Goal: Task Accomplishment & Management: Manage account settings

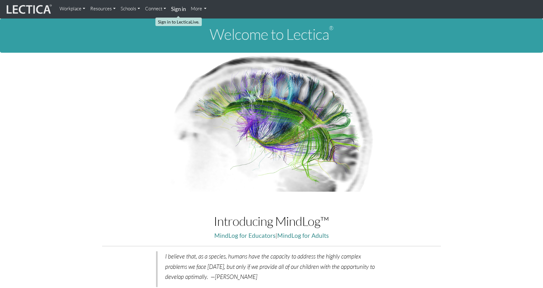
click at [180, 8] on strong "Sign in" at bounding box center [178, 9] width 15 height 7
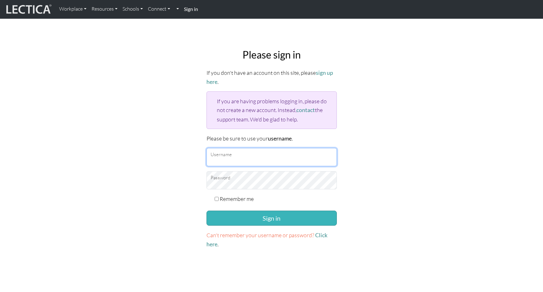
type input "[EMAIL_ADDRESS][DOMAIN_NAME]"
click at [254, 218] on button "Sign in" at bounding box center [272, 218] width 130 height 15
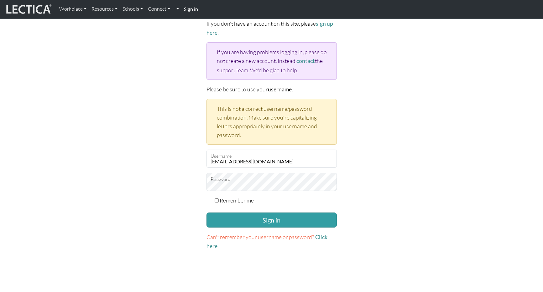
scroll to position [50, 0]
click at [218, 198] on input "Remember me" at bounding box center [217, 200] width 4 height 4
checkbox input "true"
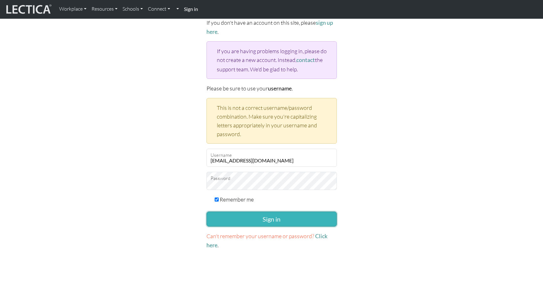
click at [241, 219] on button "Sign in" at bounding box center [272, 219] width 130 height 15
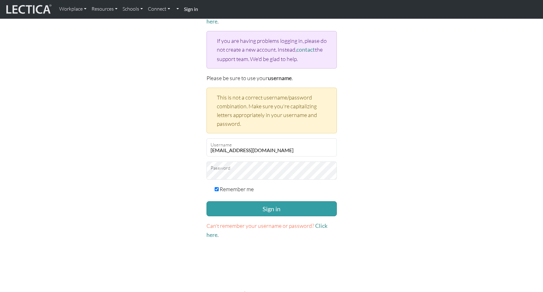
scroll to position [62, 0]
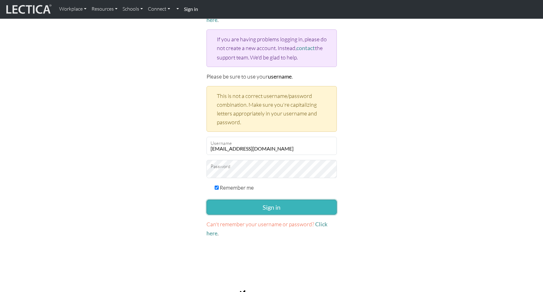
click at [253, 206] on button "Sign in" at bounding box center [272, 207] width 130 height 15
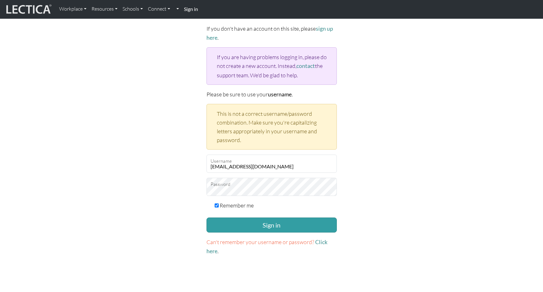
scroll to position [47, 0]
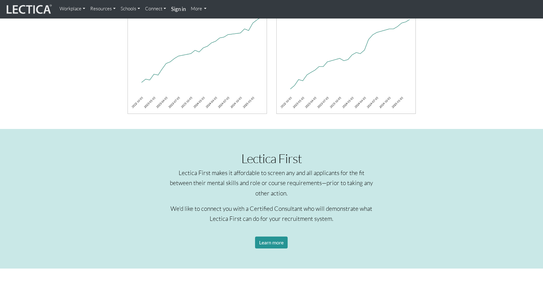
scroll to position [473, 0]
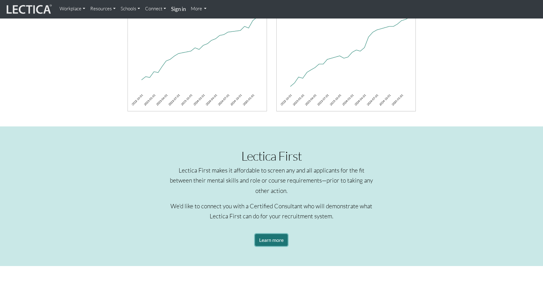
click at [267, 239] on link "Learn more" at bounding box center [271, 240] width 33 height 12
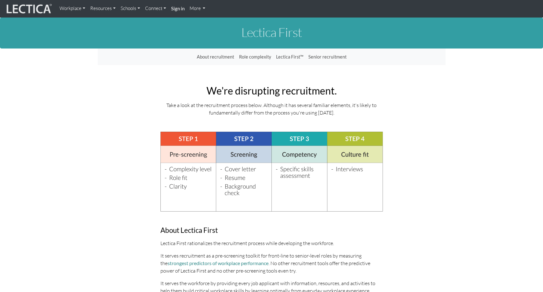
click at [180, 9] on strong "Sign in" at bounding box center [177, 9] width 13 height 6
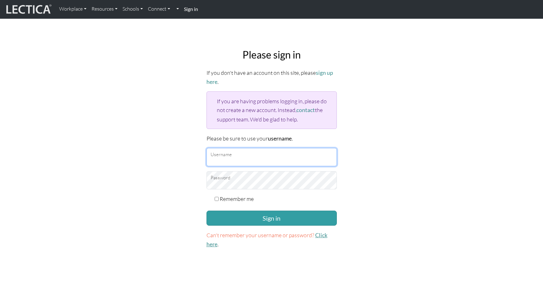
type input "vr2589@tc.columbia.edu"
click at [319, 234] on link "Click here" at bounding box center [267, 240] width 121 height 16
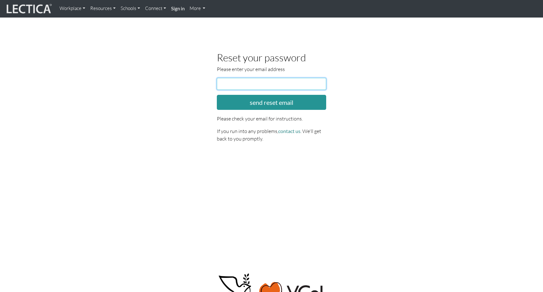
click at [237, 83] on input "email" at bounding box center [272, 84] width 110 height 12
type input "vr2589@tc.columbia.edu"
click at [156, 85] on div "Reset your password Please enter your email address Email address vr2589@tc.col…" at bounding box center [271, 100] width 357 height 96
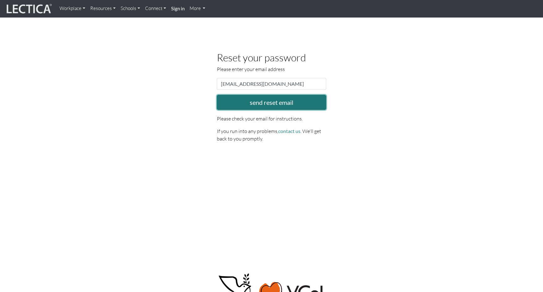
click at [233, 102] on button "send reset email" at bounding box center [272, 102] width 110 height 15
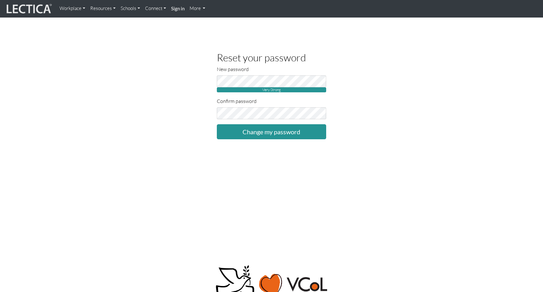
click at [190, 104] on div "Reset your password New password Very Strong Confirm password Change my password" at bounding box center [271, 95] width 357 height 87
click at [154, 97] on div "Reset your password New password Very Strong Confirm password Change my password" at bounding box center [271, 95] width 357 height 87
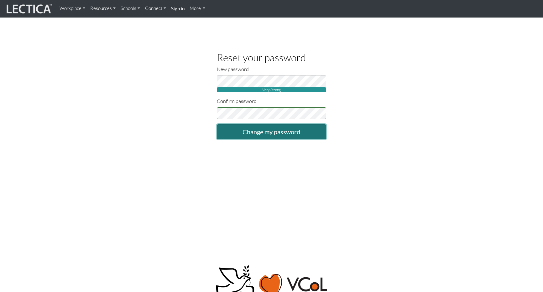
click at [239, 130] on input "Change my password" at bounding box center [272, 131] width 110 height 15
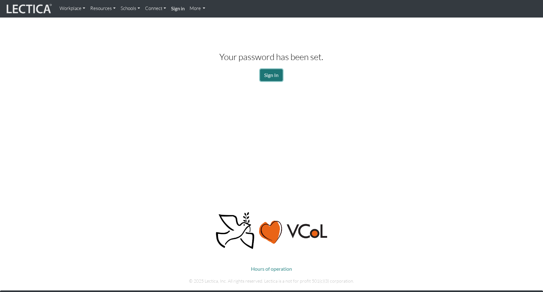
click at [274, 76] on link "Sign In" at bounding box center [271, 75] width 23 height 12
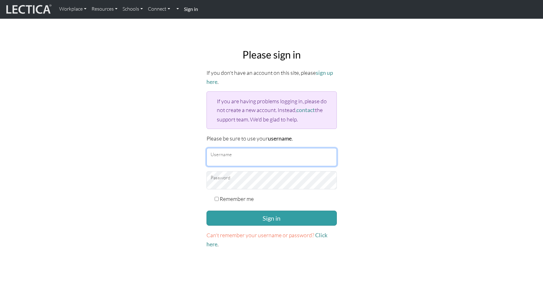
type input "[EMAIL_ADDRESS][DOMAIN_NAME]"
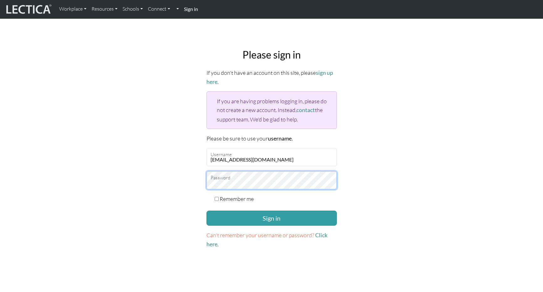
click at [204, 182] on div "Please sign in If you don't have an account on this site, please sign up here .…" at bounding box center [272, 149] width 138 height 211
click at [171, 157] on div "Please sign in If you don't have an account on this site, please sign up here .…" at bounding box center [272, 149] width 414 height 211
click at [216, 197] on input "Remember me" at bounding box center [217, 199] width 4 height 4
checkbox input "true"
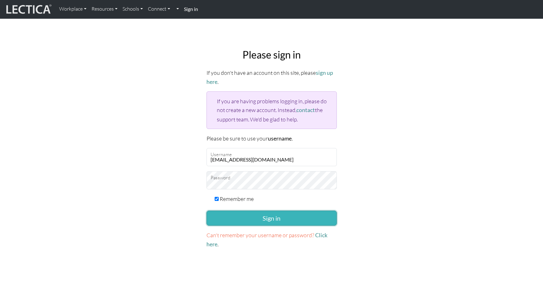
click at [239, 217] on button "Sign in" at bounding box center [272, 218] width 130 height 15
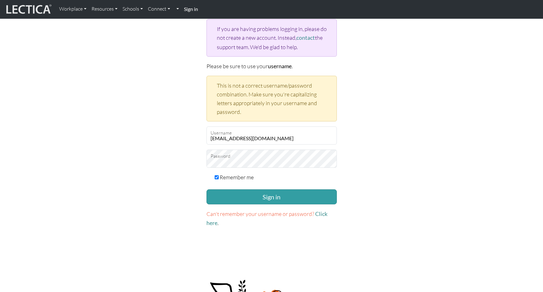
scroll to position [73, 0]
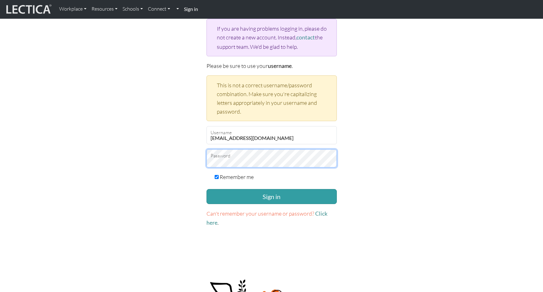
click at [194, 160] on div "Please sign in If you don't have an account on this site, please sign up here .…" at bounding box center [272, 101] width 414 height 261
click at [169, 124] on div "Please sign in If you don't have an account on this site, please sign up here .…" at bounding box center [272, 101] width 414 height 261
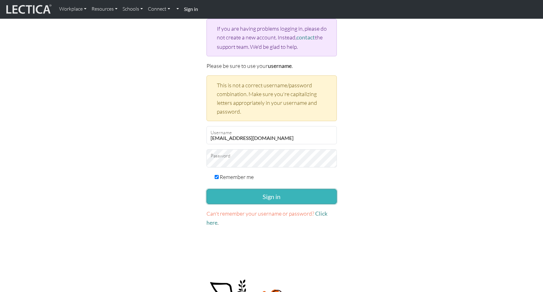
click at [226, 196] on button "Sign in" at bounding box center [272, 196] width 130 height 15
